Goal: Task Accomplishment & Management: Manage account settings

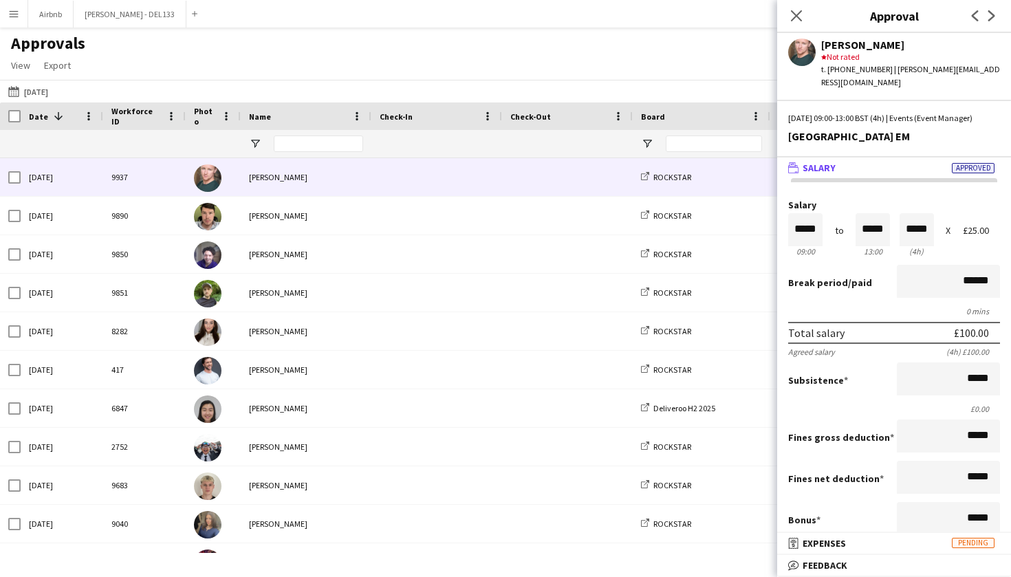
scroll to position [234, 0]
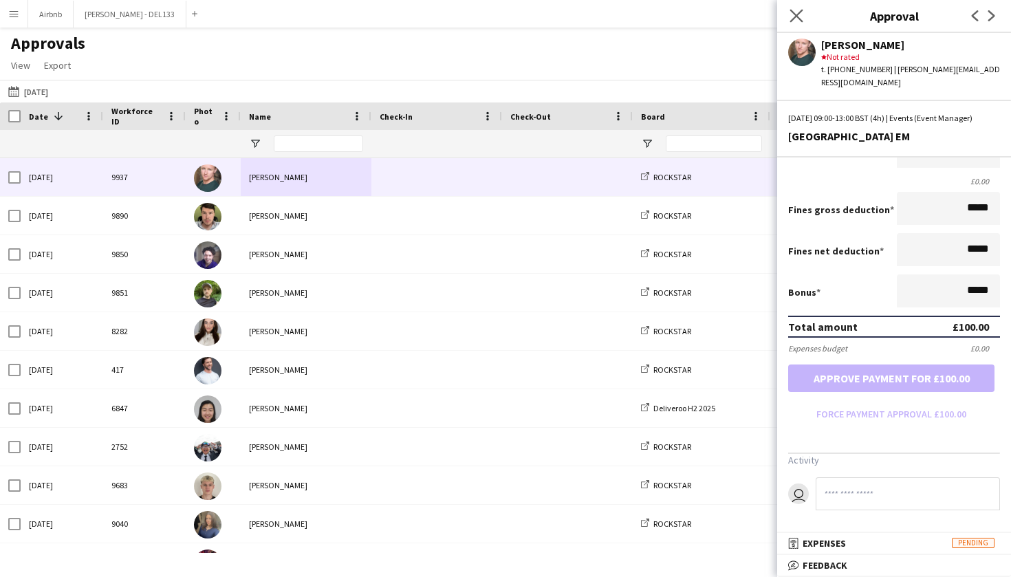
click at [804, 18] on app-icon "Close pop-in" at bounding box center [797, 16] width 20 height 20
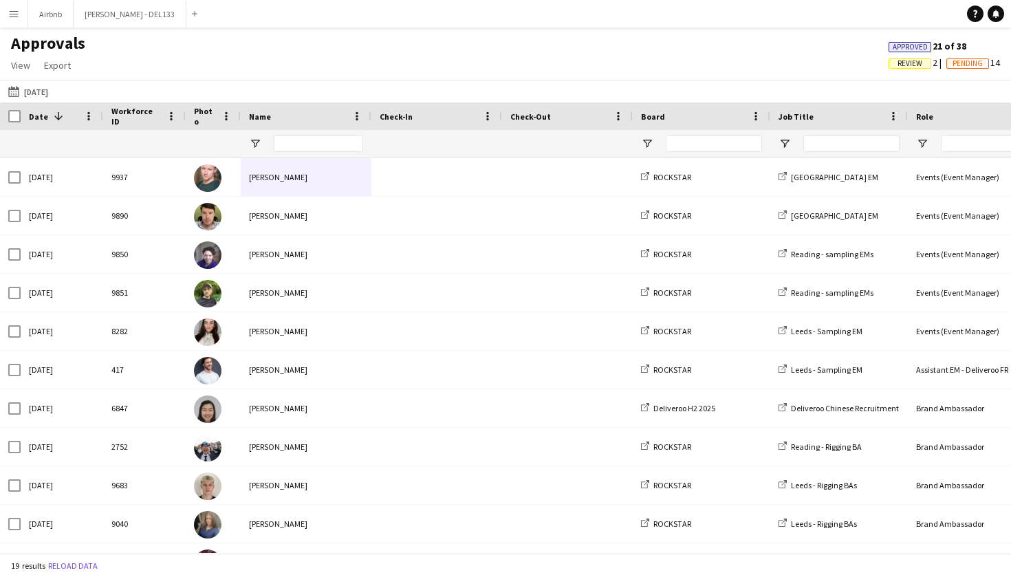
scroll to position [0, 0]
click at [17, 17] on app-icon "Menu" at bounding box center [13, 13] width 11 height 11
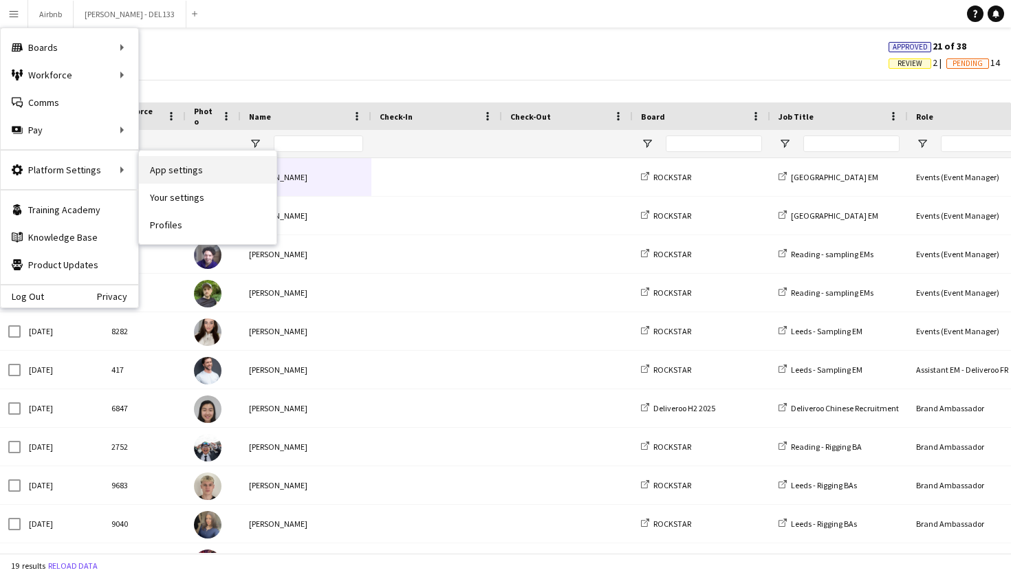
click at [173, 167] on link "App settings" at bounding box center [208, 170] width 138 height 28
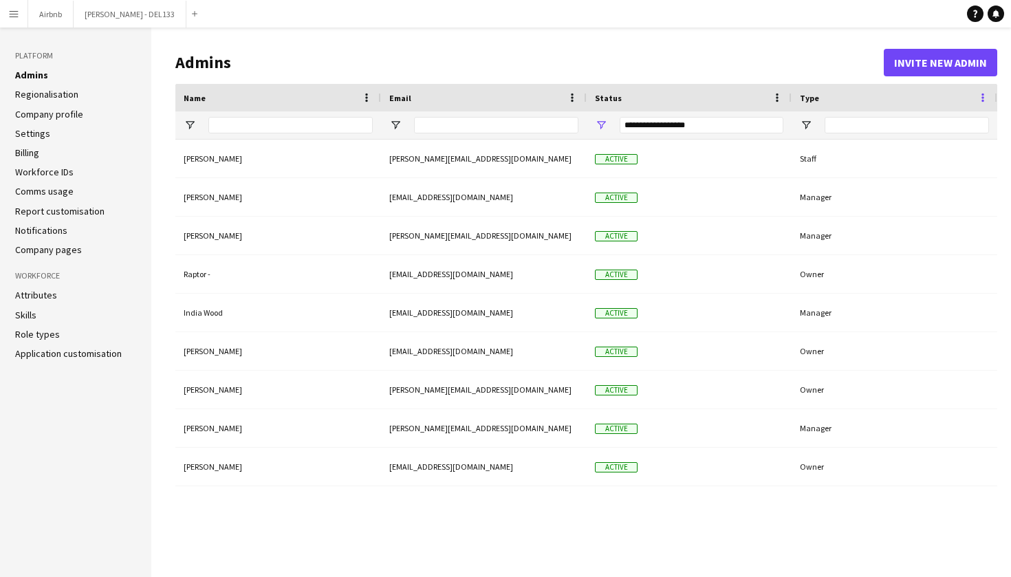
click at [984, 97] on span at bounding box center [983, 97] width 12 height 12
click at [777, 102] on span at bounding box center [777, 97] width 12 height 12
click at [574, 96] on span at bounding box center [572, 97] width 12 height 12
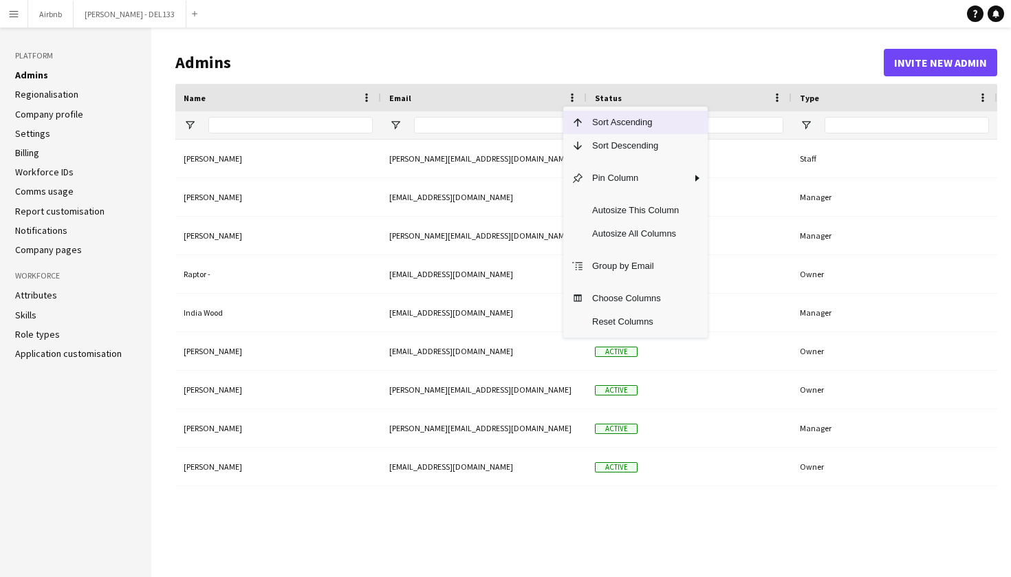
click at [712, 63] on h1 "Admins" at bounding box center [529, 62] width 709 height 21
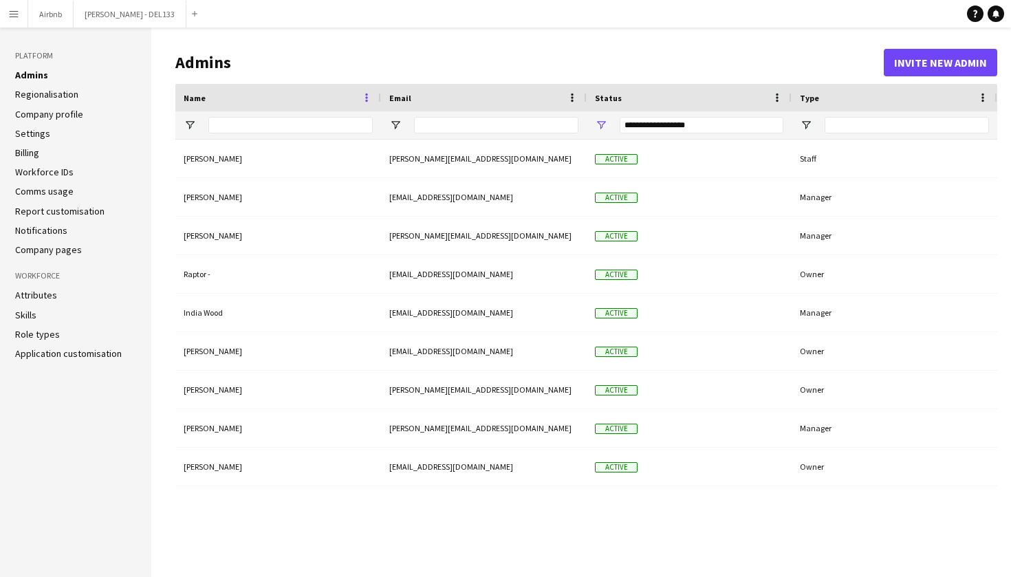
click at [365, 96] on span at bounding box center [366, 97] width 12 height 12
click at [751, 39] on main "Admins Invite new admin Press ENTER to sort. Press ALT DOWN to open column menu…" at bounding box center [581, 303] width 860 height 550
click at [972, 17] on icon "Help" at bounding box center [975, 14] width 8 height 8
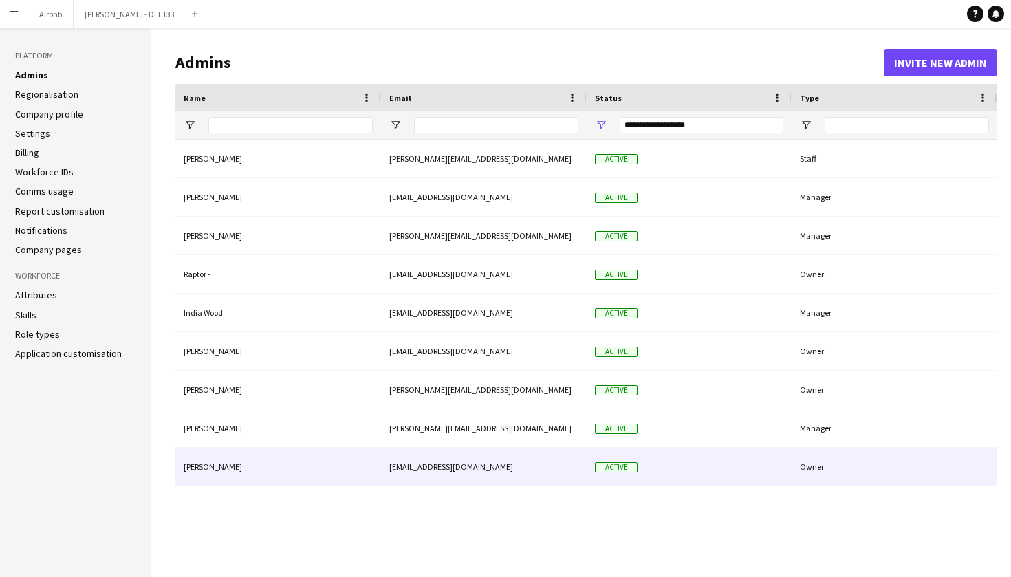
click at [211, 478] on div "Rahat Uddin" at bounding box center [278, 467] width 206 height 38
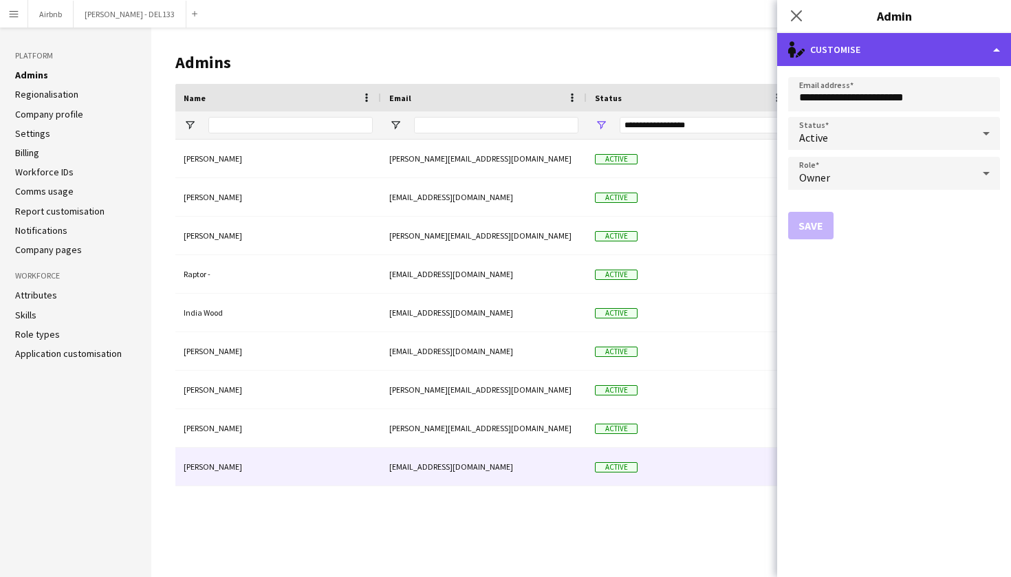
click at [798, 56] on icon "single-neutral-actions-edit-1" at bounding box center [796, 49] width 17 height 17
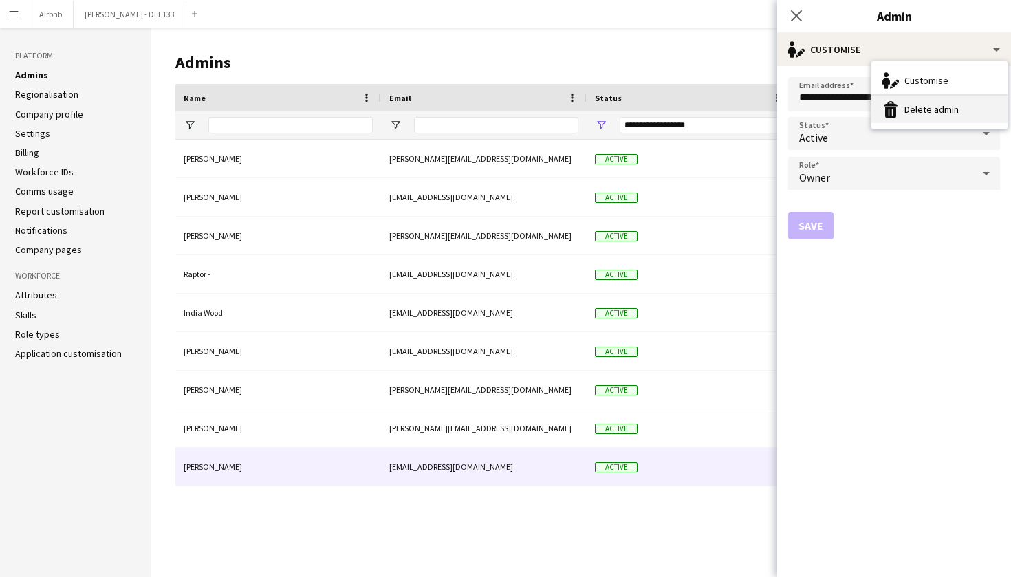
click at [917, 109] on button "Delete admin Delete admin" at bounding box center [940, 110] width 136 height 28
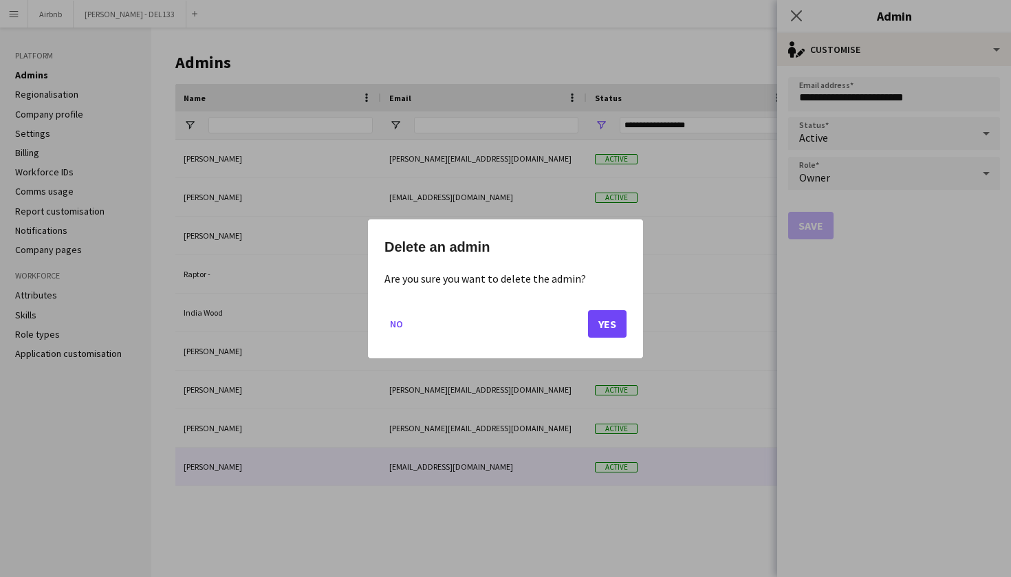
click at [602, 323] on button "Yes" at bounding box center [607, 324] width 39 height 28
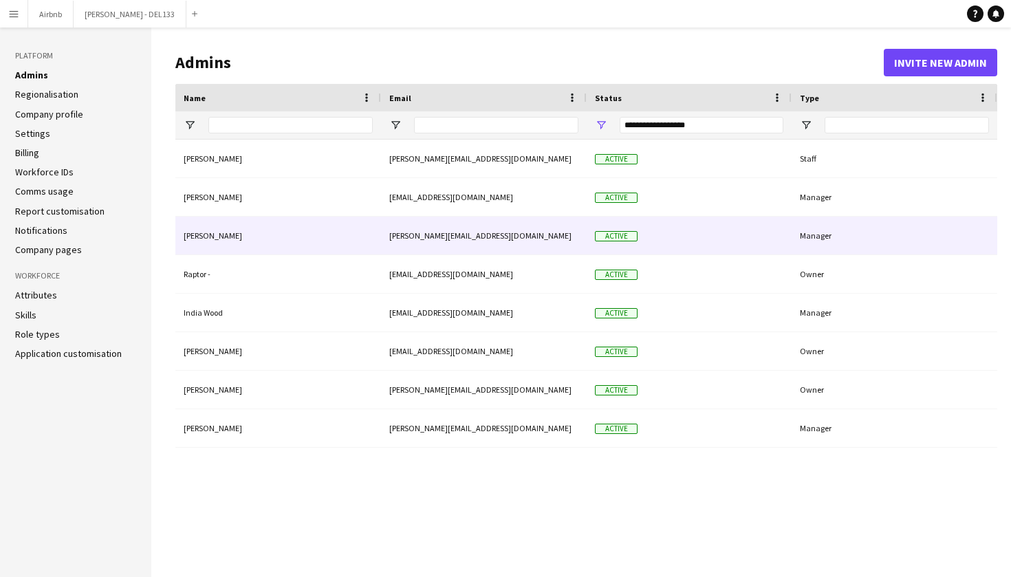
click at [226, 236] on div "Harry Edwards" at bounding box center [278, 236] width 206 height 38
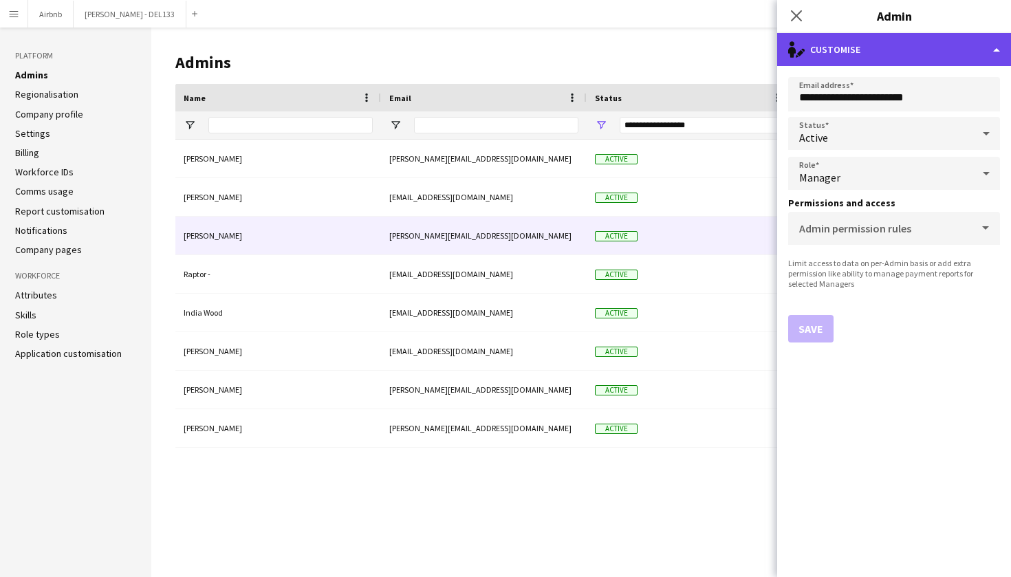
click at [806, 52] on div "single-neutral-actions-edit-1 Customise" at bounding box center [894, 49] width 234 height 33
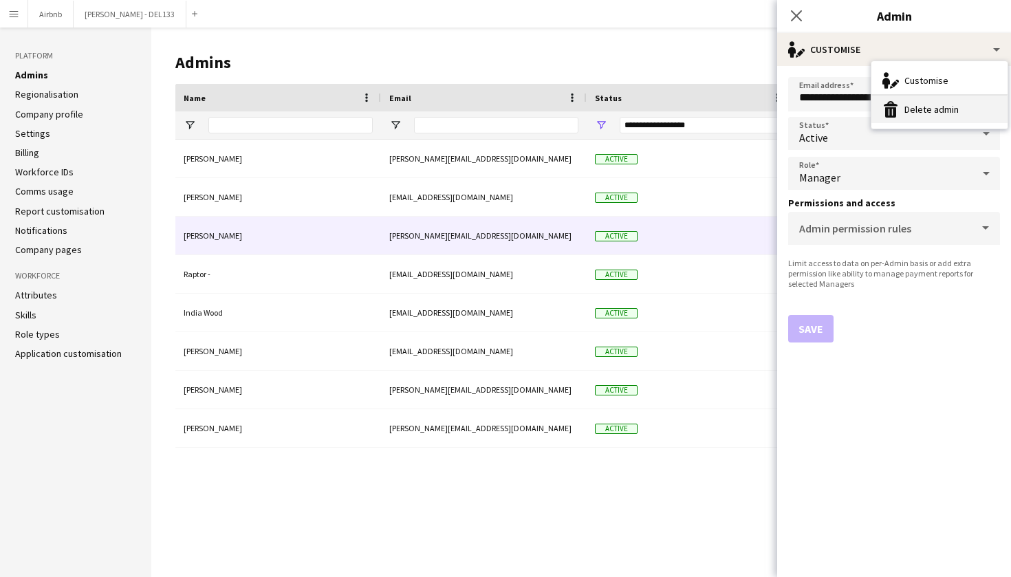
click at [911, 109] on button "Delete admin Delete admin" at bounding box center [940, 110] width 136 height 28
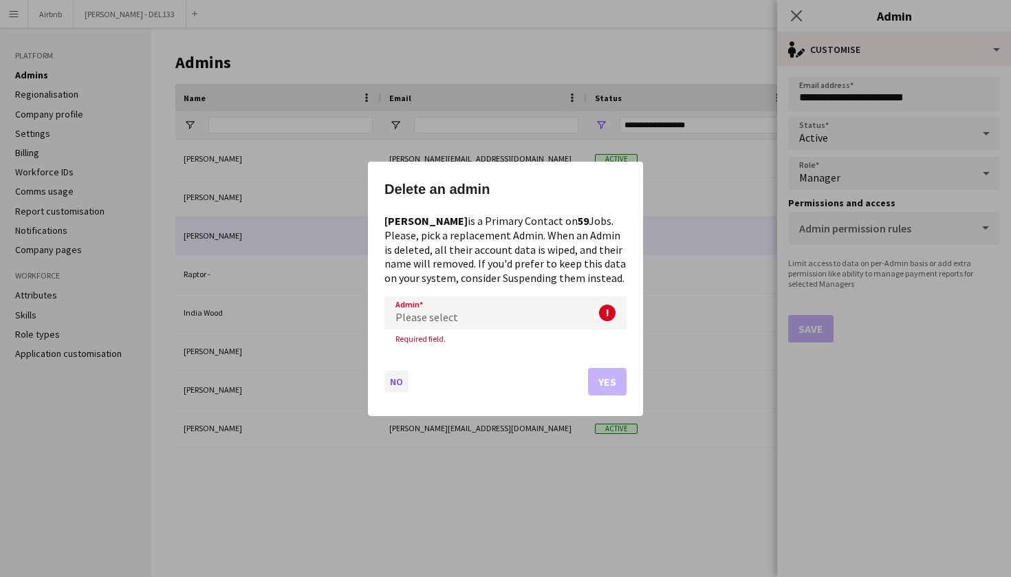
click at [400, 374] on button "No" at bounding box center [397, 381] width 24 height 22
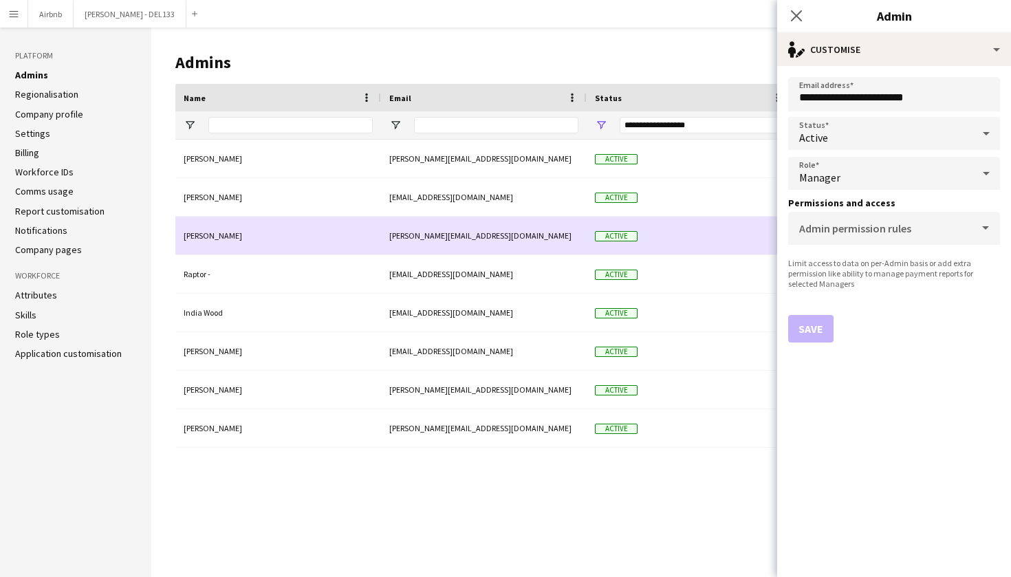
click at [236, 239] on div "Harry Edwards" at bounding box center [278, 236] width 206 height 38
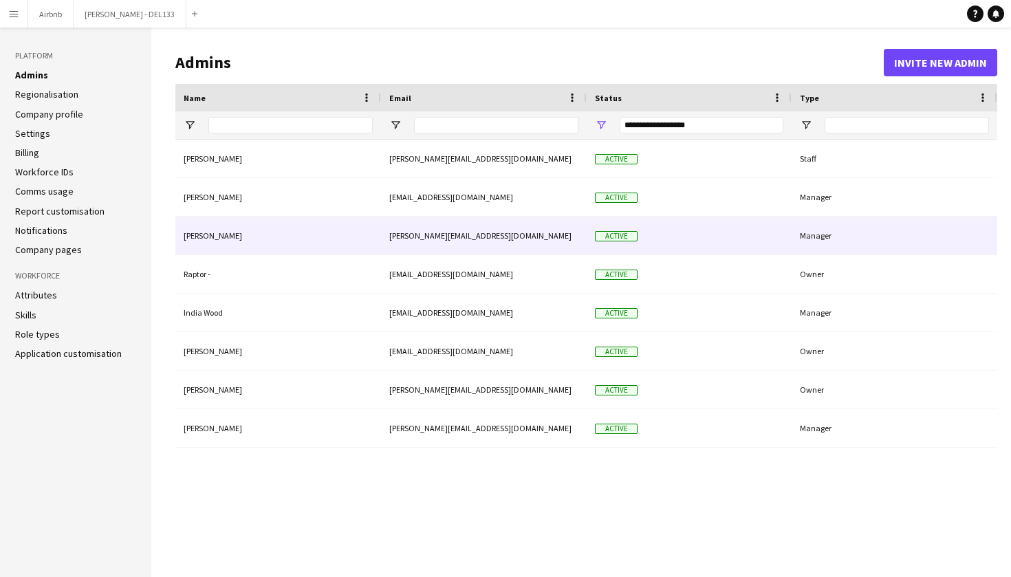
click at [405, 231] on div "harry@raptor-london.co.uk" at bounding box center [484, 236] width 206 height 38
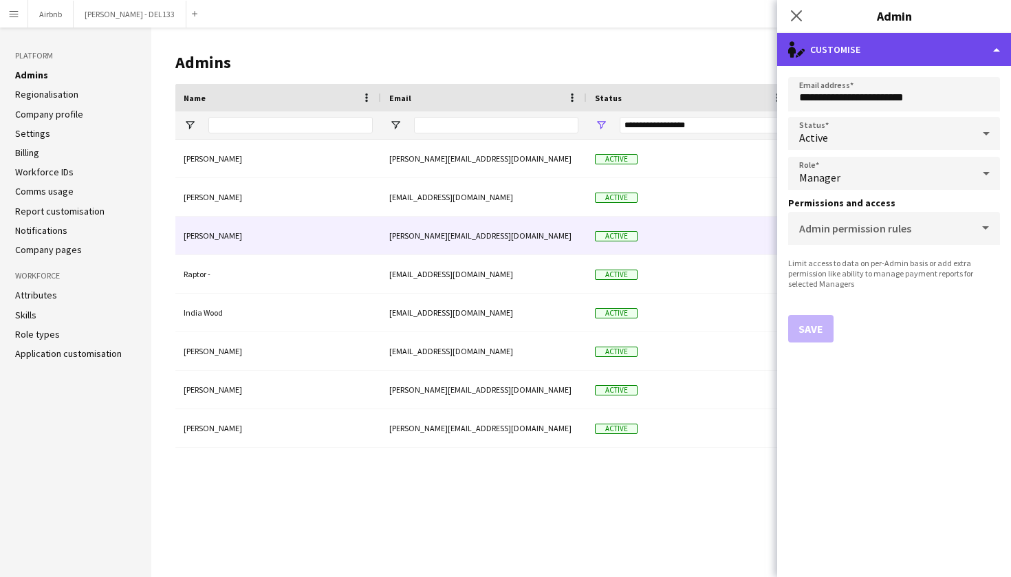
click at [873, 54] on div "single-neutral-actions-edit-1 Customise" at bounding box center [894, 49] width 234 height 33
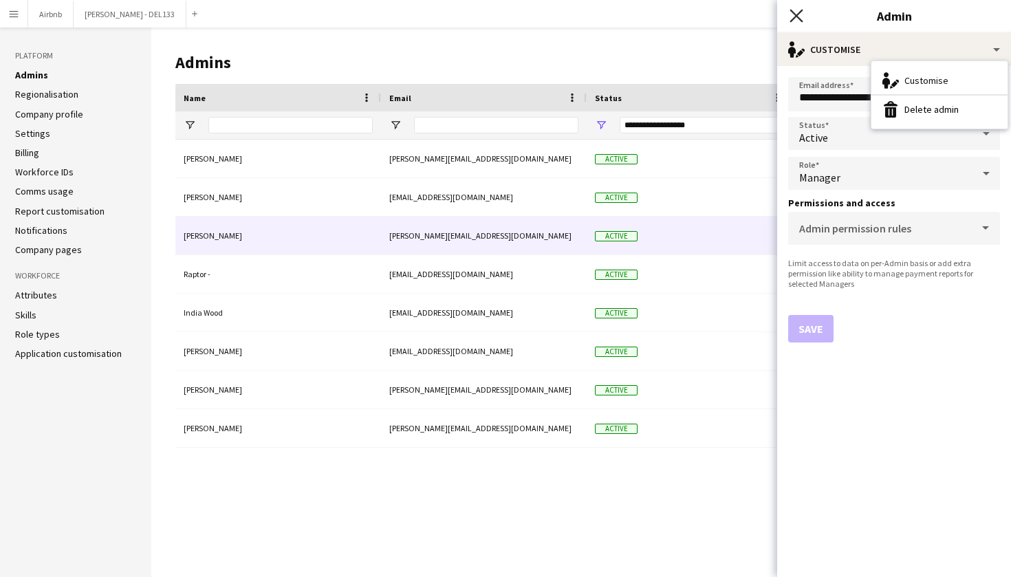
click at [791, 19] on icon "Close pop-in" at bounding box center [796, 15] width 13 height 13
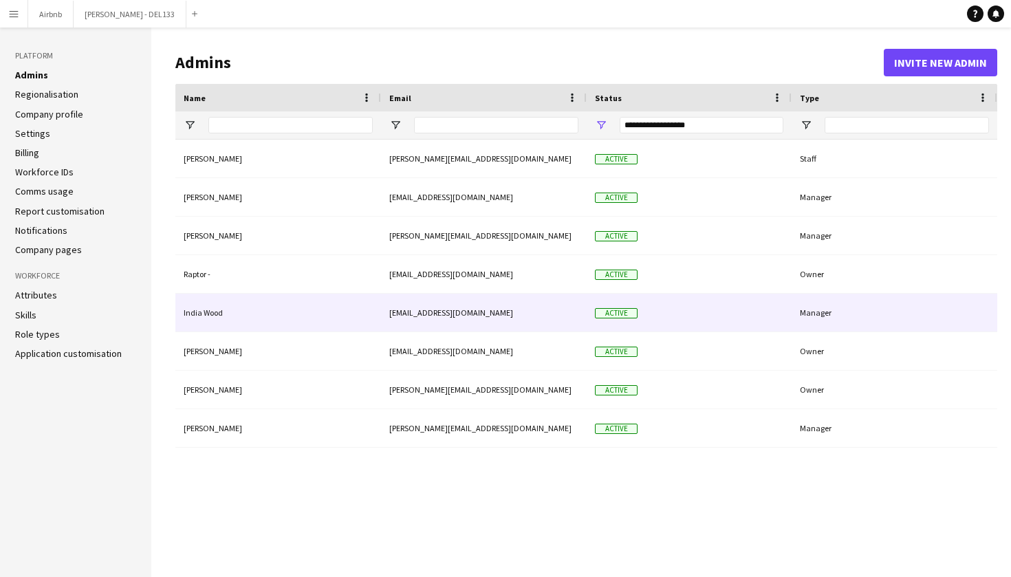
click at [235, 312] on div "India Wood" at bounding box center [278, 313] width 206 height 38
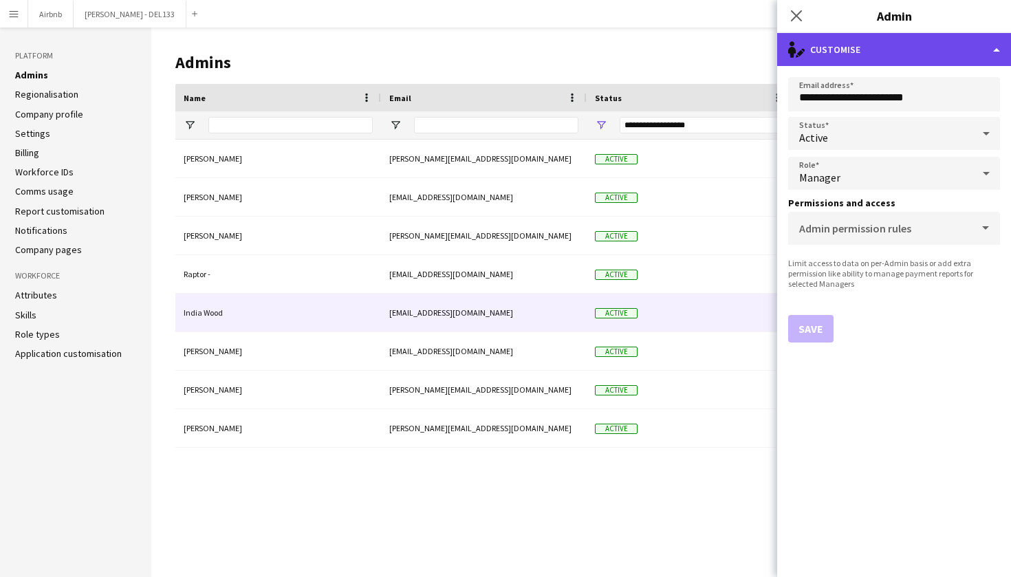
click at [804, 47] on icon "single-neutral-actions-edit-1" at bounding box center [796, 49] width 17 height 17
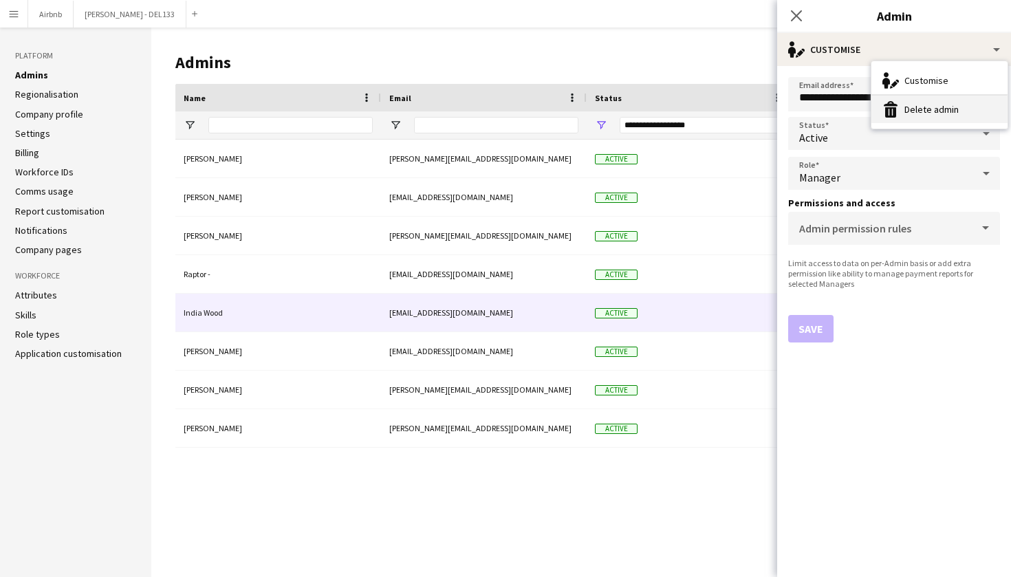
click at [938, 114] on button "Delete admin Delete admin" at bounding box center [940, 110] width 136 height 28
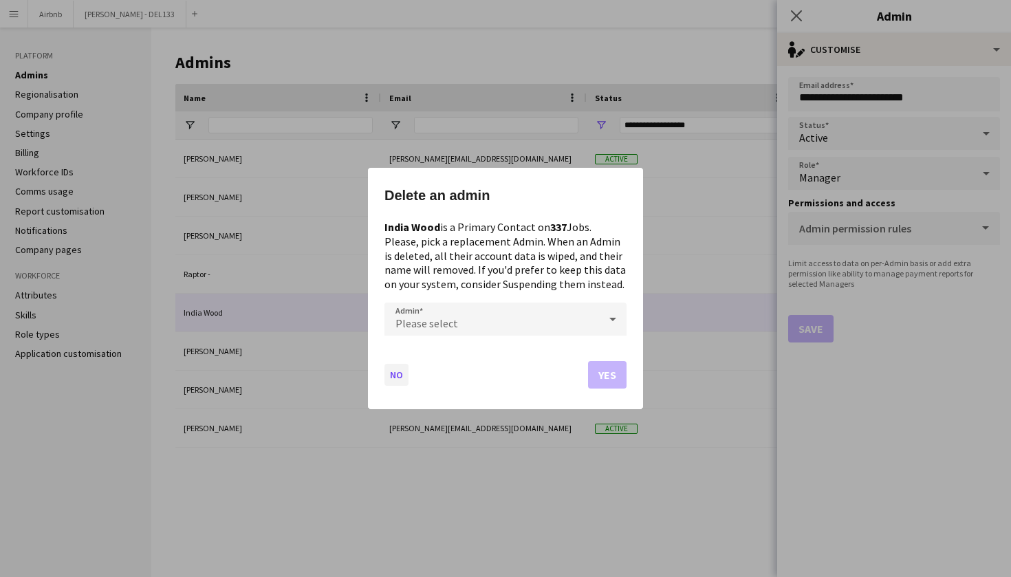
click at [396, 376] on button "No" at bounding box center [397, 375] width 24 height 22
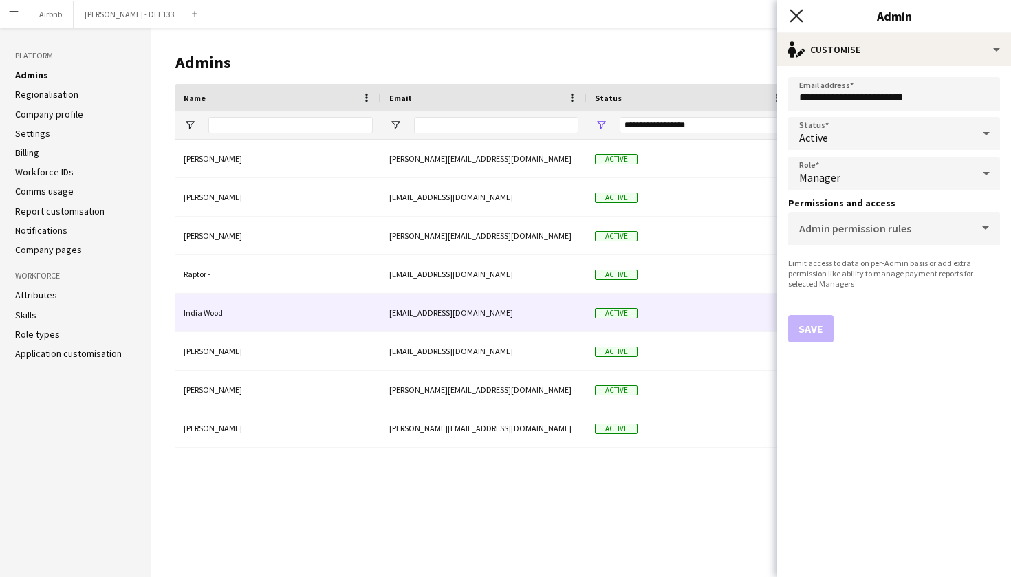
click at [796, 21] on icon "Close pop-in" at bounding box center [796, 15] width 13 height 13
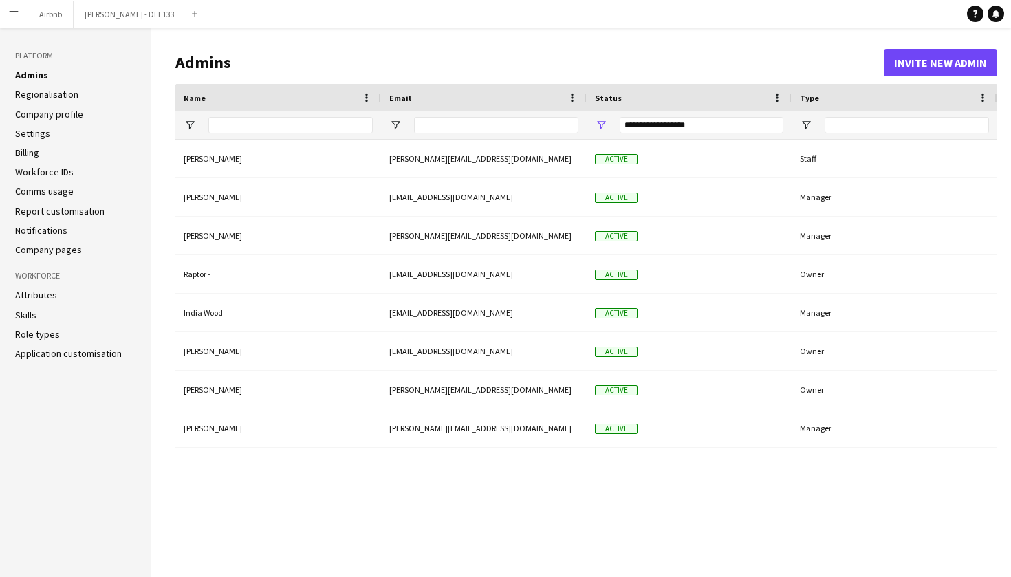
click at [464, 54] on h1 "Admins" at bounding box center [529, 62] width 709 height 21
click at [622, 46] on header "Admins Invite new admin" at bounding box center [586, 62] width 822 height 43
click at [651, 28] on main "Admins Invite new admin Press ENTER to sort. Press ALT DOWN to open column menu…" at bounding box center [581, 303] width 860 height 550
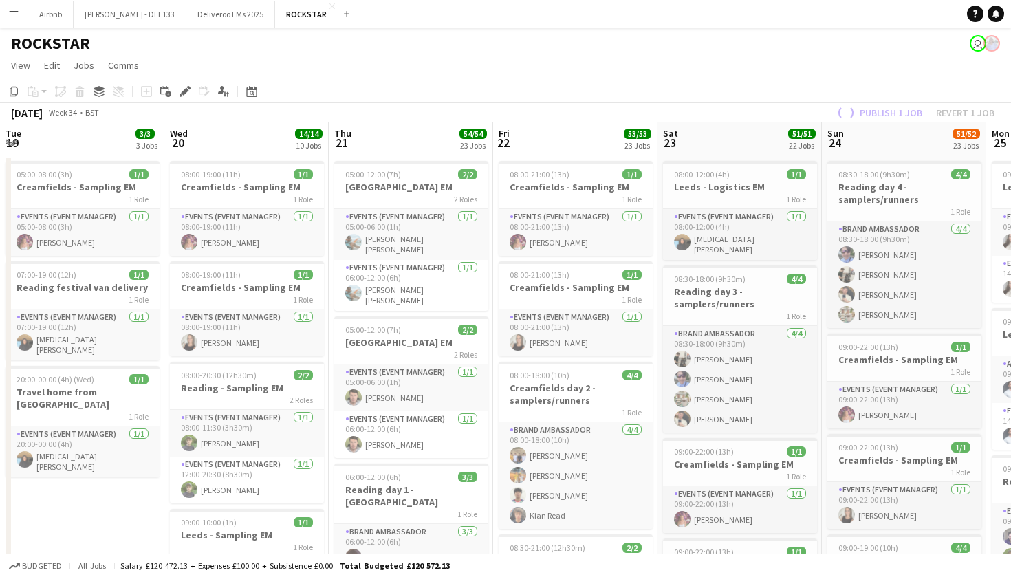
scroll to position [0, 345]
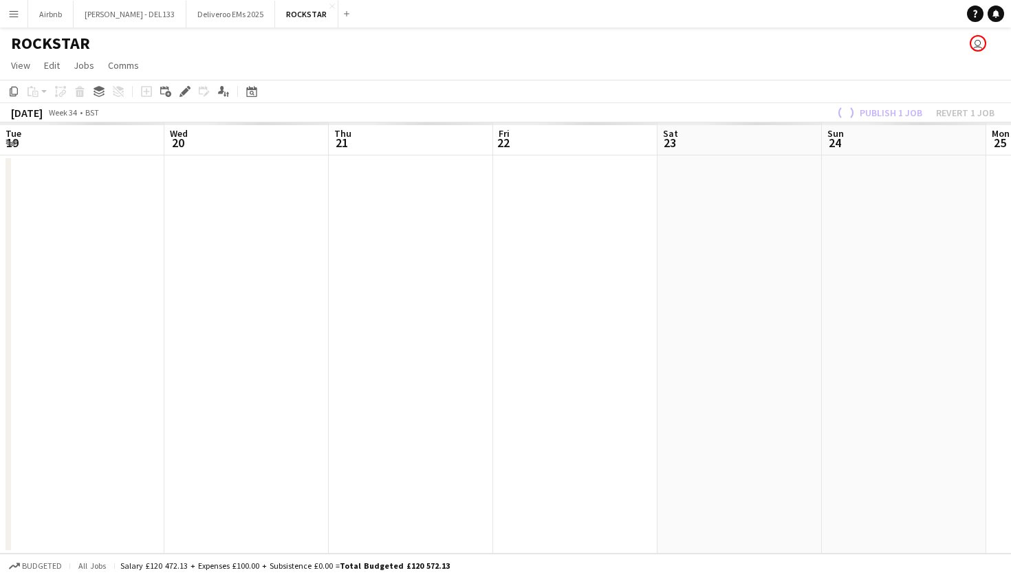
scroll to position [0, 345]
